Goal: Task Accomplishment & Management: Complete application form

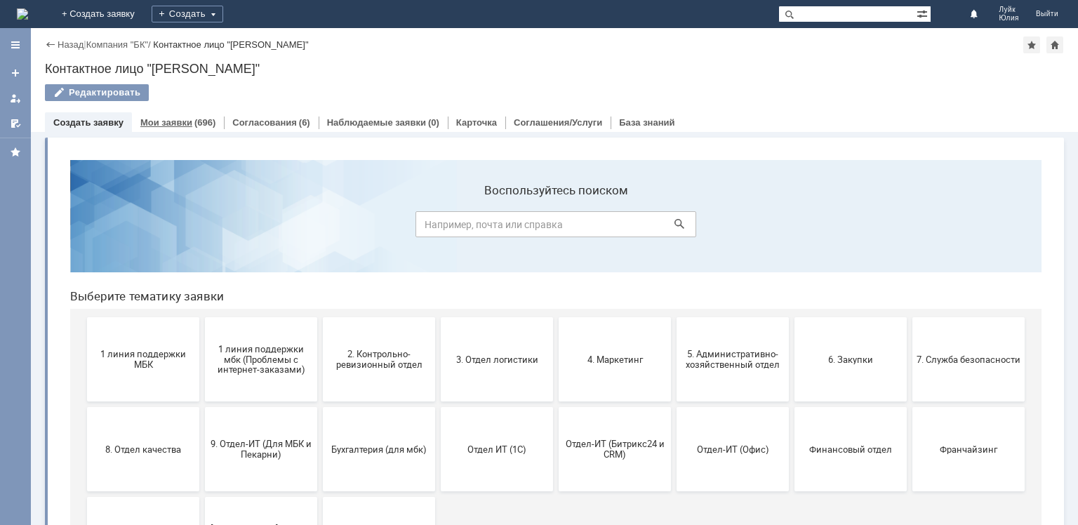
click at [182, 120] on link "Мои заявки" at bounding box center [166, 122] width 52 height 11
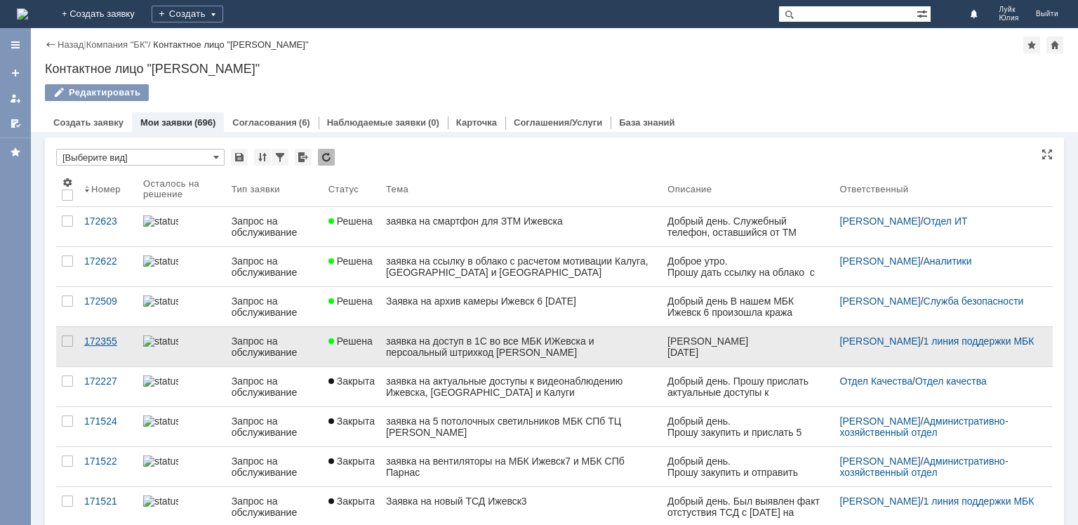
click at [109, 342] on div "172355" at bounding box center [108, 341] width 48 height 11
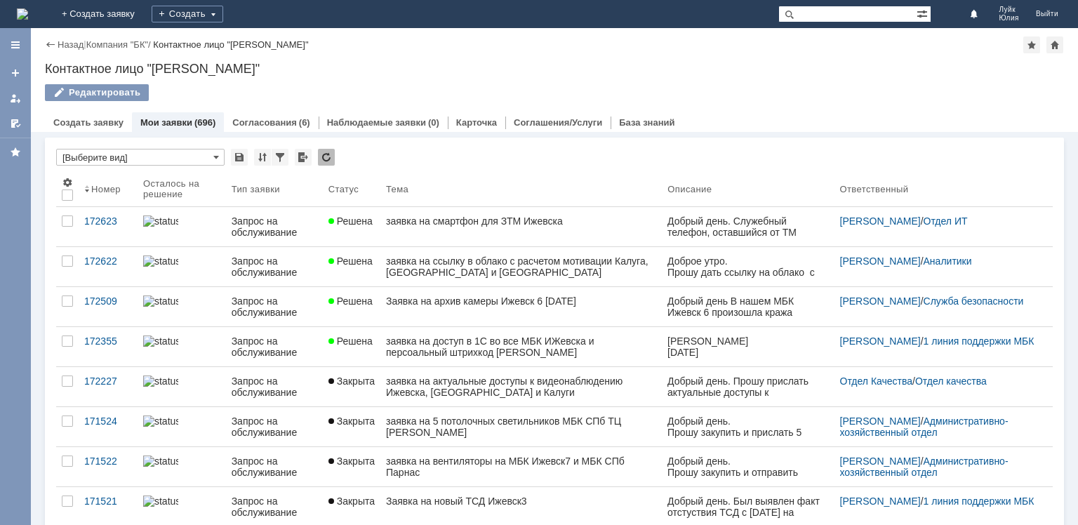
click at [104, 379] on div "172227" at bounding box center [108, 381] width 48 height 11
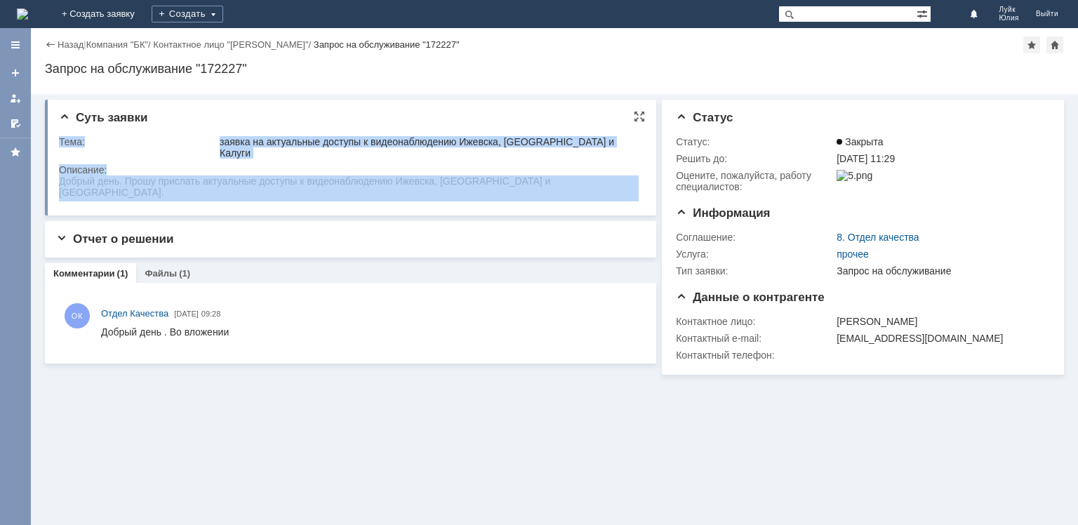
drag, startPoint x: 144, startPoint y: 188, endPoint x: 51, endPoint y: 154, distance: 99.2
click at [51, 154] on div "Суть заявки Тема: заявка на актуальные доступы к видеонаблюдению Ижевска, [GEOG…" at bounding box center [350, 158] width 611 height 116
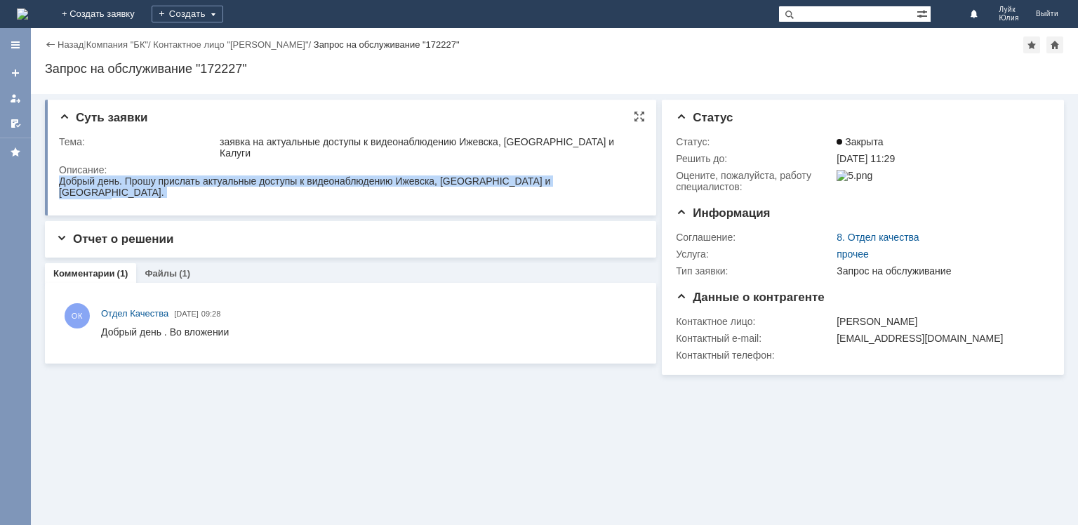
drag, startPoint x: 152, startPoint y: 197, endPoint x: 318, endPoint y: 335, distance: 215.3
click at [331, 175] on html "Добрый день. Прошу прислать актуальные доступы к видеонаблюдению Ижевска, [GEOG…" at bounding box center [349, 192] width 580 height 34
copy body "Добрый день. Прошу прислать актуальные доступы к видеонаблюдению Ижевска, [GEOG…"
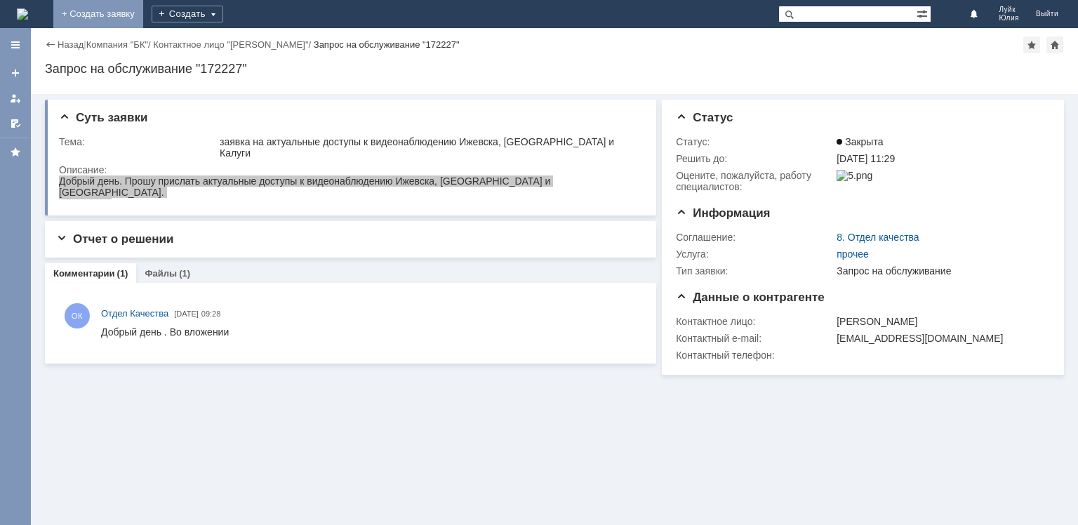
click at [143, 12] on link "+ Создать заявку" at bounding box center [98, 14] width 90 height 28
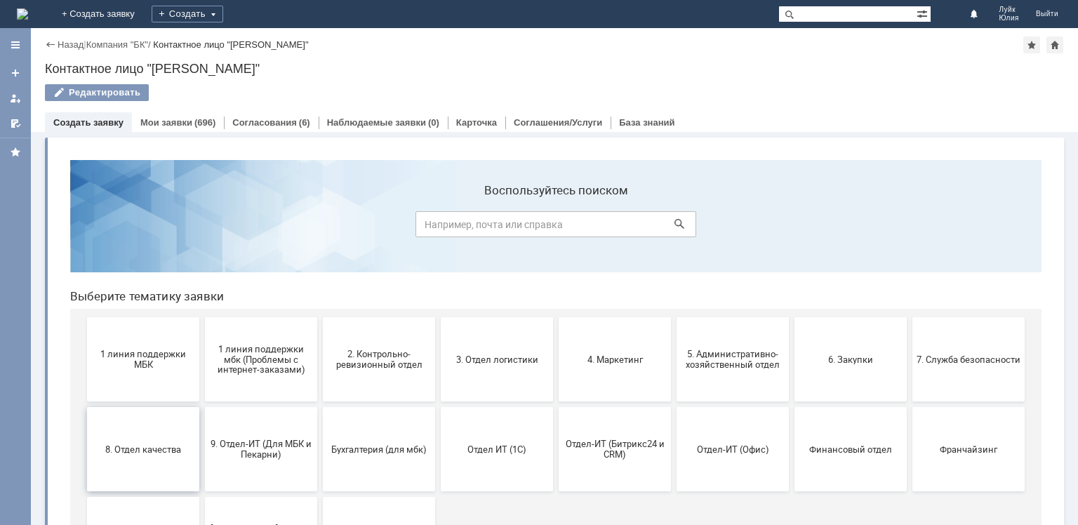
click at [138, 442] on button "8. Отдел качества" at bounding box center [143, 449] width 112 height 84
click at [172, 123] on link "Мои заявки" at bounding box center [166, 122] width 52 height 11
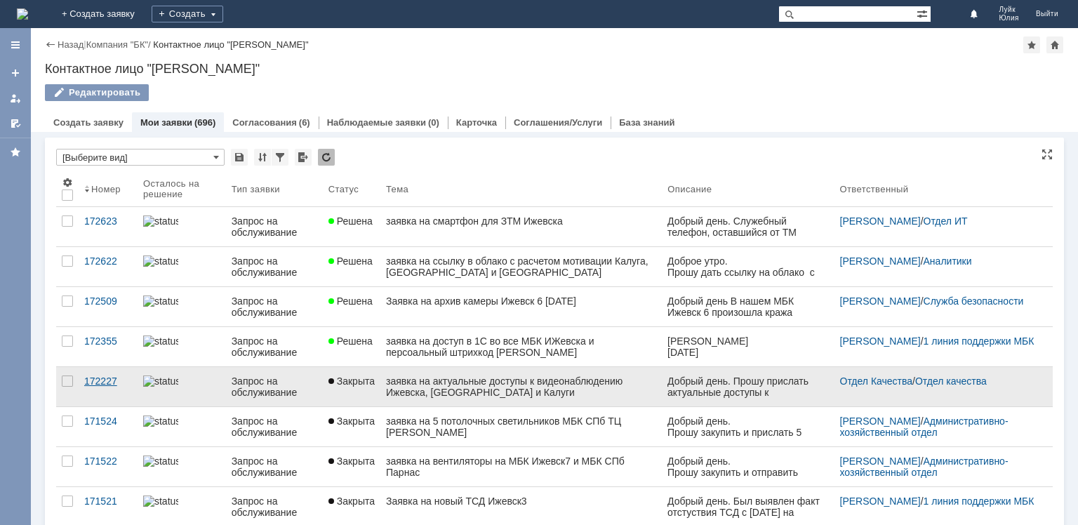
click at [104, 382] on div "172227" at bounding box center [108, 381] width 48 height 11
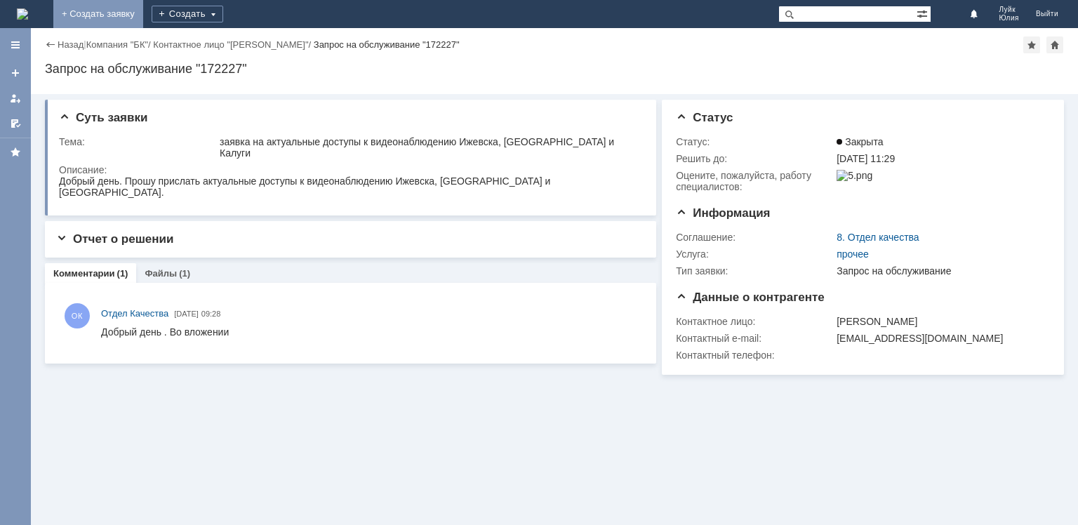
click at [143, 11] on link "+ Создать заявку" at bounding box center [98, 14] width 90 height 28
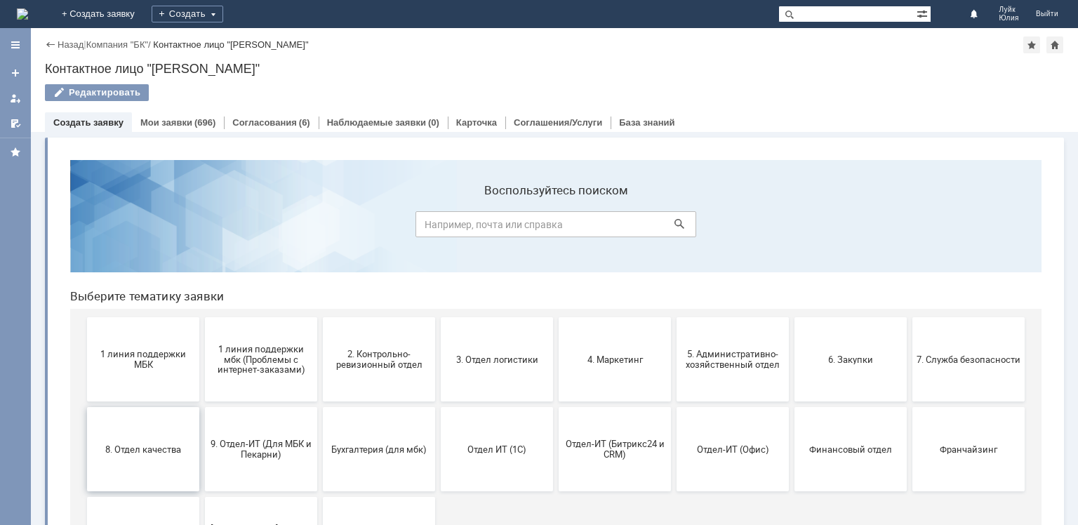
click at [137, 437] on button "8. Отдел качества" at bounding box center [143, 449] width 112 height 84
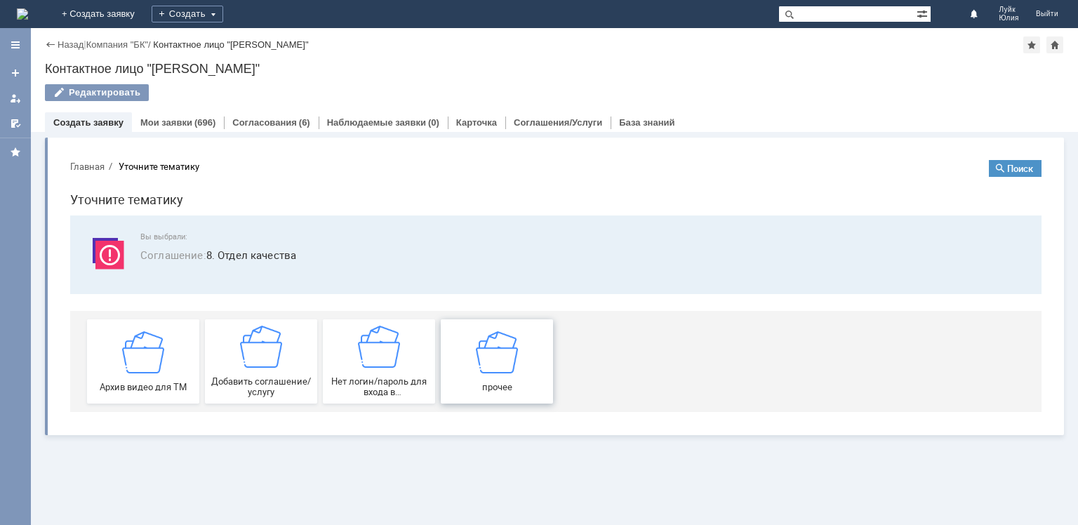
click at [494, 353] on img at bounding box center [497, 352] width 42 height 42
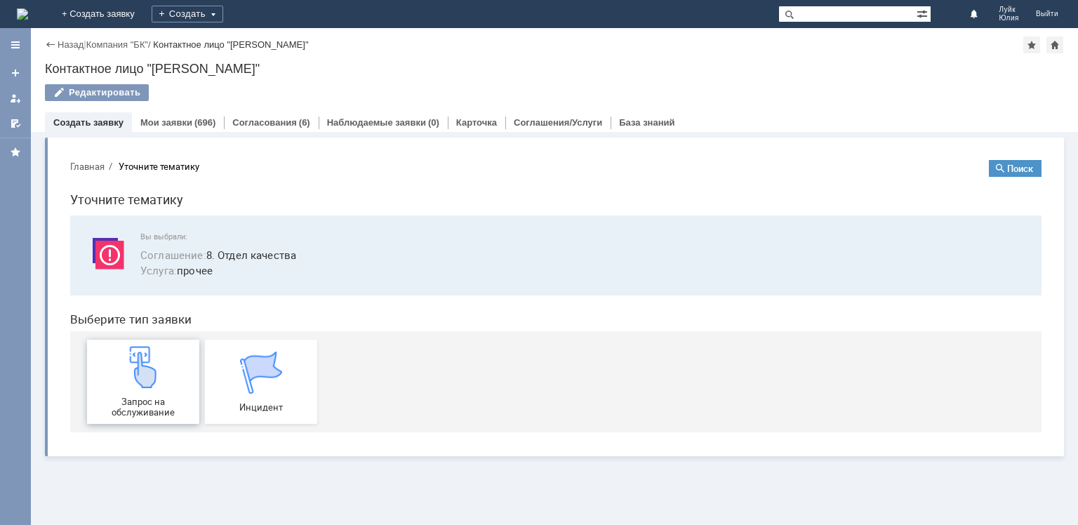
click at [126, 395] on div "Запрос на обслуживание" at bounding box center [143, 382] width 104 height 72
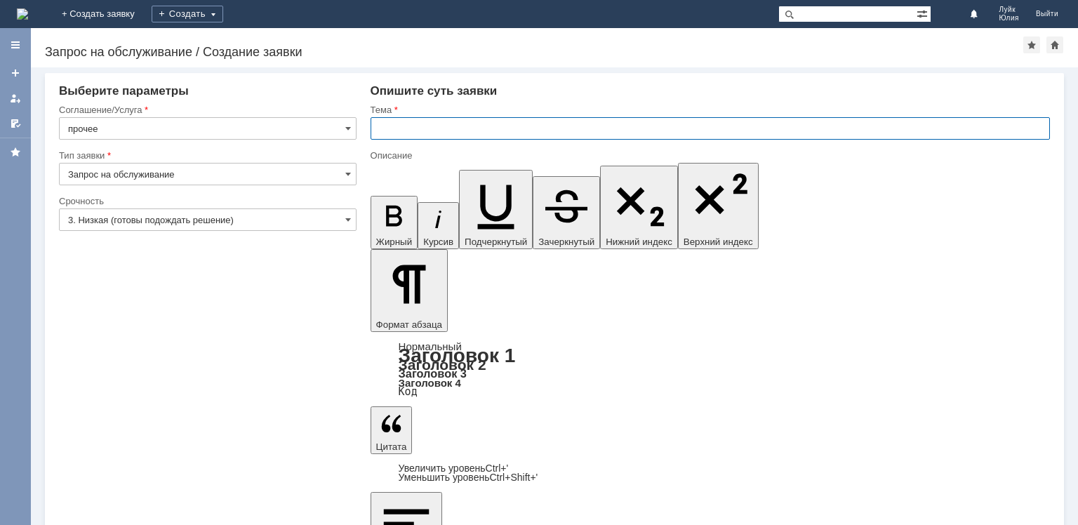
click at [445, 131] on input "text" at bounding box center [710, 128] width 679 height 22
type input "заявка на доступы"
